Goal: Task Accomplishment & Management: Use online tool/utility

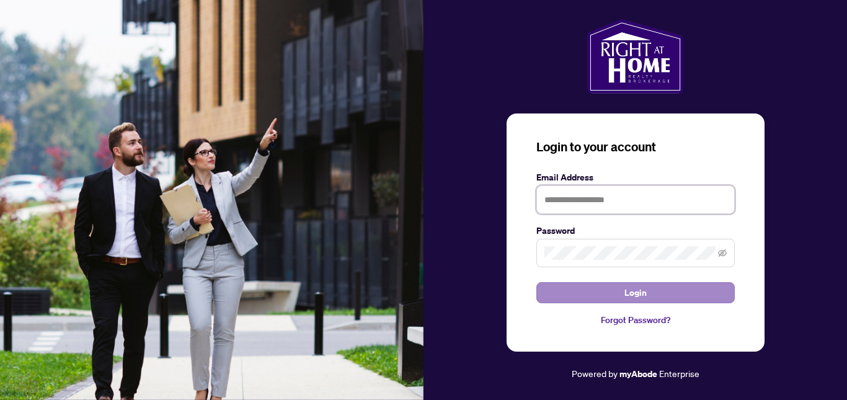
type input "**********"
click at [623, 298] on button "Login" at bounding box center [636, 292] width 199 height 21
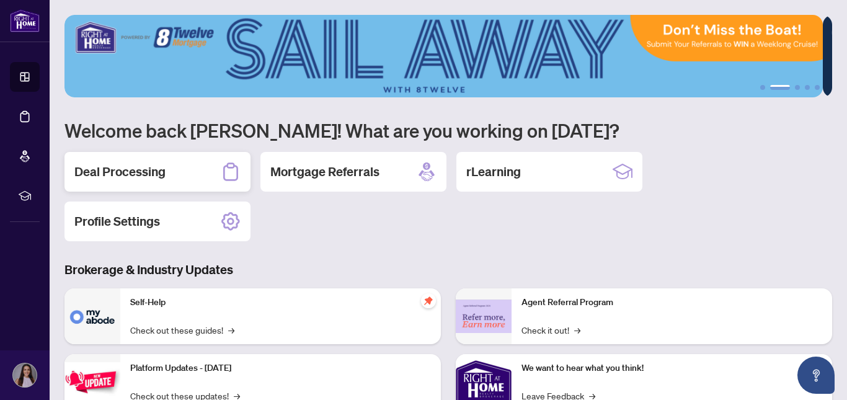
click at [168, 177] on div "Deal Processing" at bounding box center [158, 172] width 186 height 40
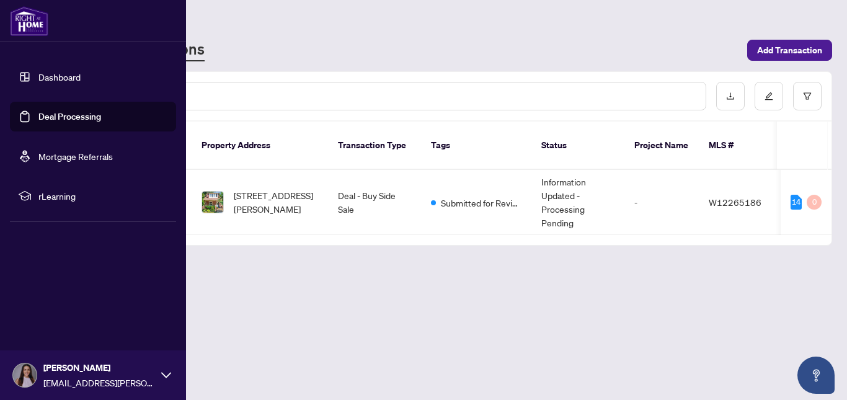
click at [34, 27] on img at bounding box center [29, 21] width 38 height 30
